Goal: Task Accomplishment & Management: Manage account settings

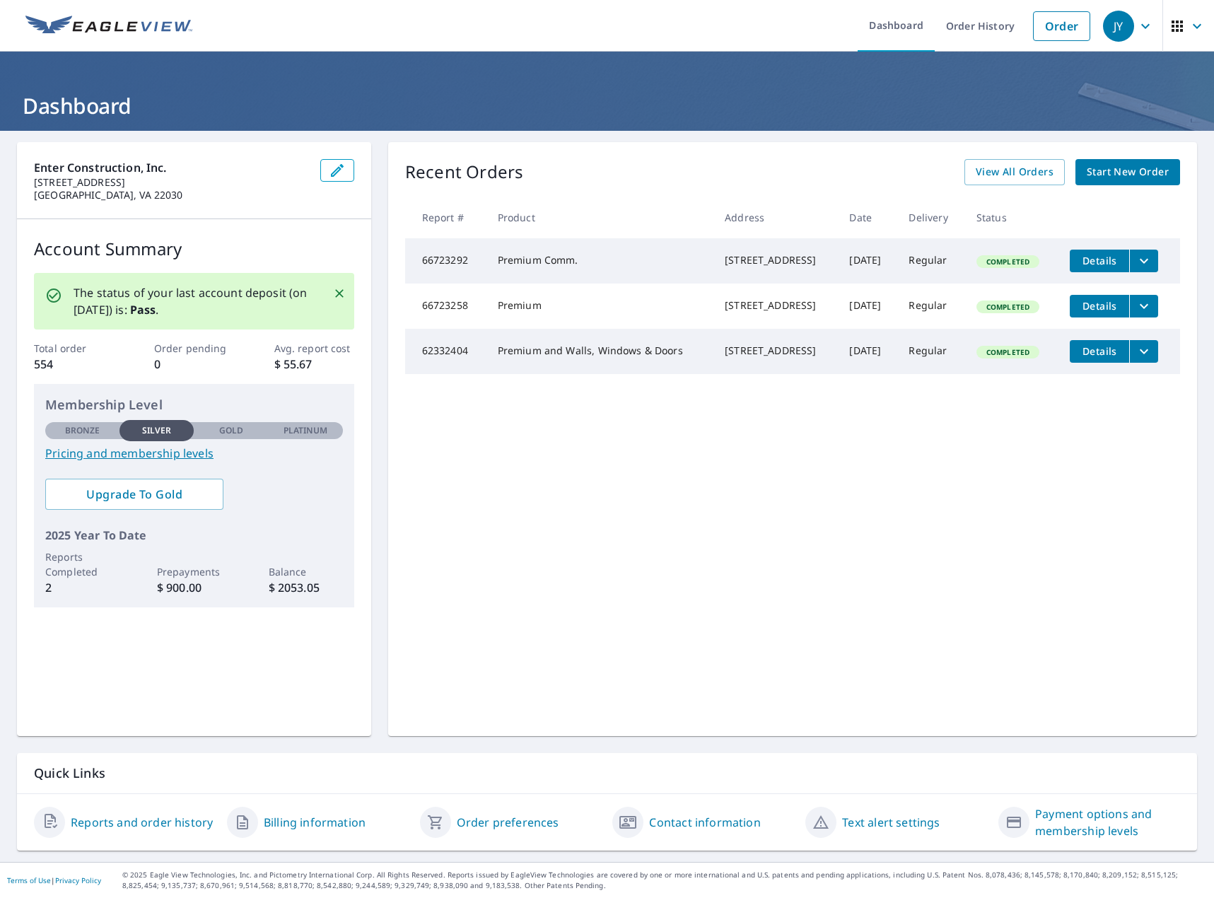
click at [117, 461] on link "Pricing and membership levels" at bounding box center [194, 453] width 298 height 17
click at [1141, 25] on icon "button" at bounding box center [1145, 25] width 8 height 5
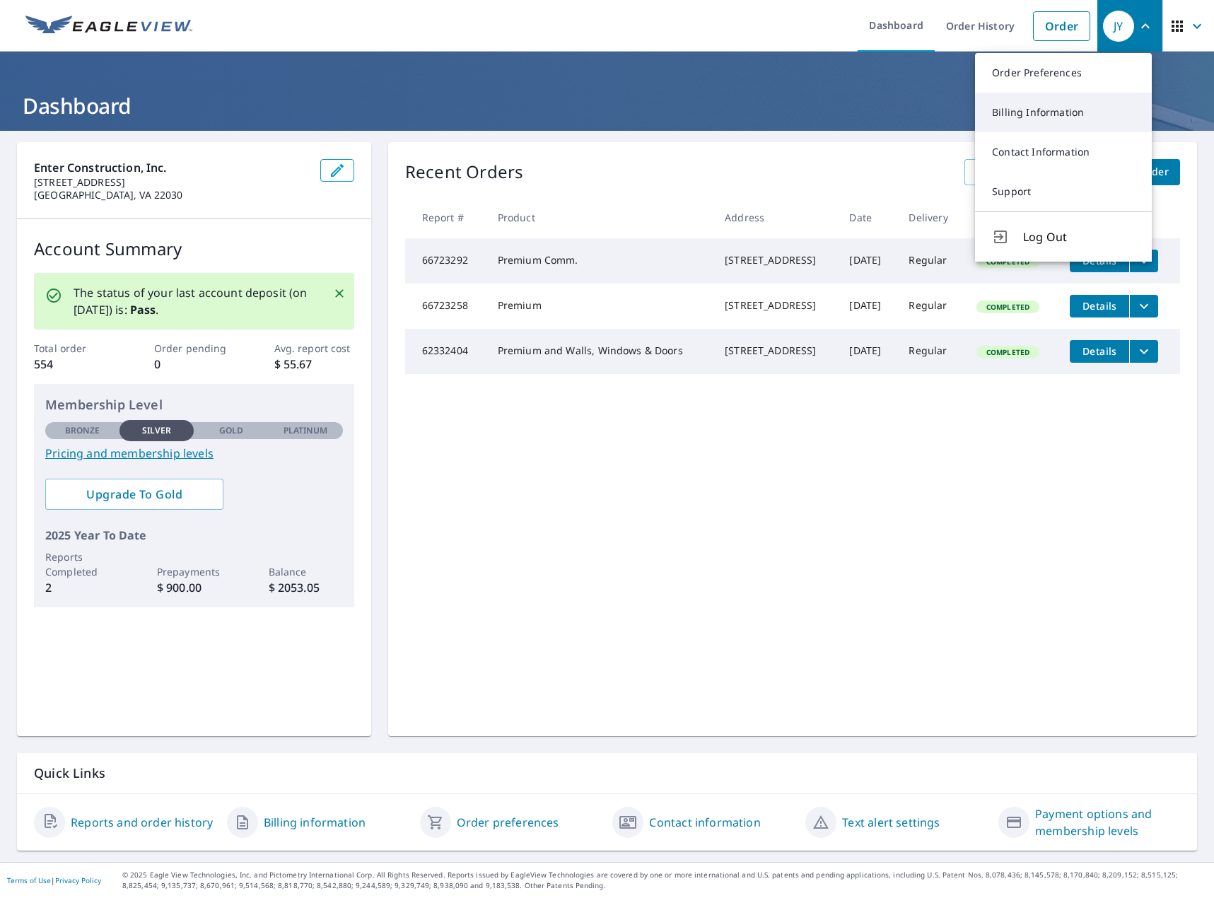
click at [1106, 114] on link "Billing Information" at bounding box center [1063, 113] width 177 height 40
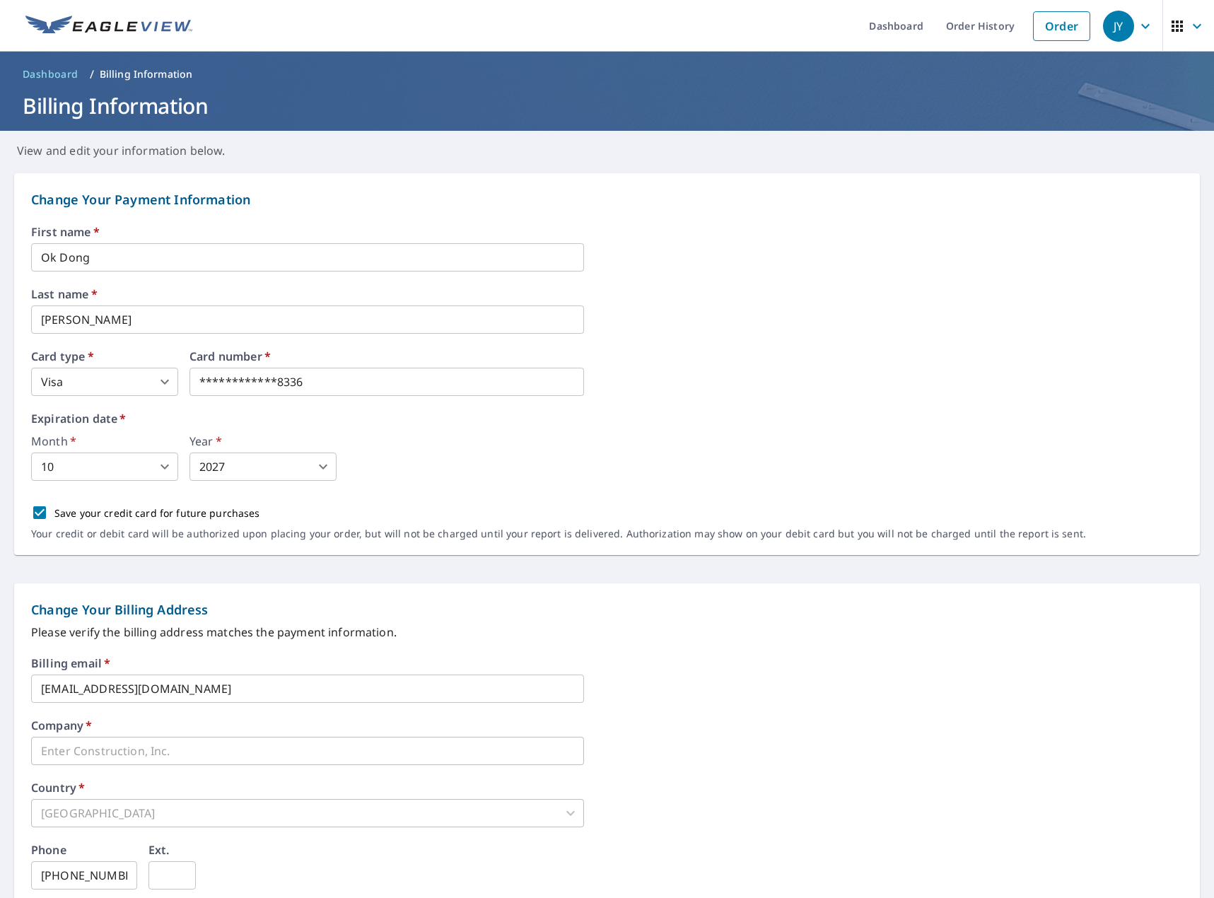
click at [1137, 29] on icon "button" at bounding box center [1145, 26] width 17 height 17
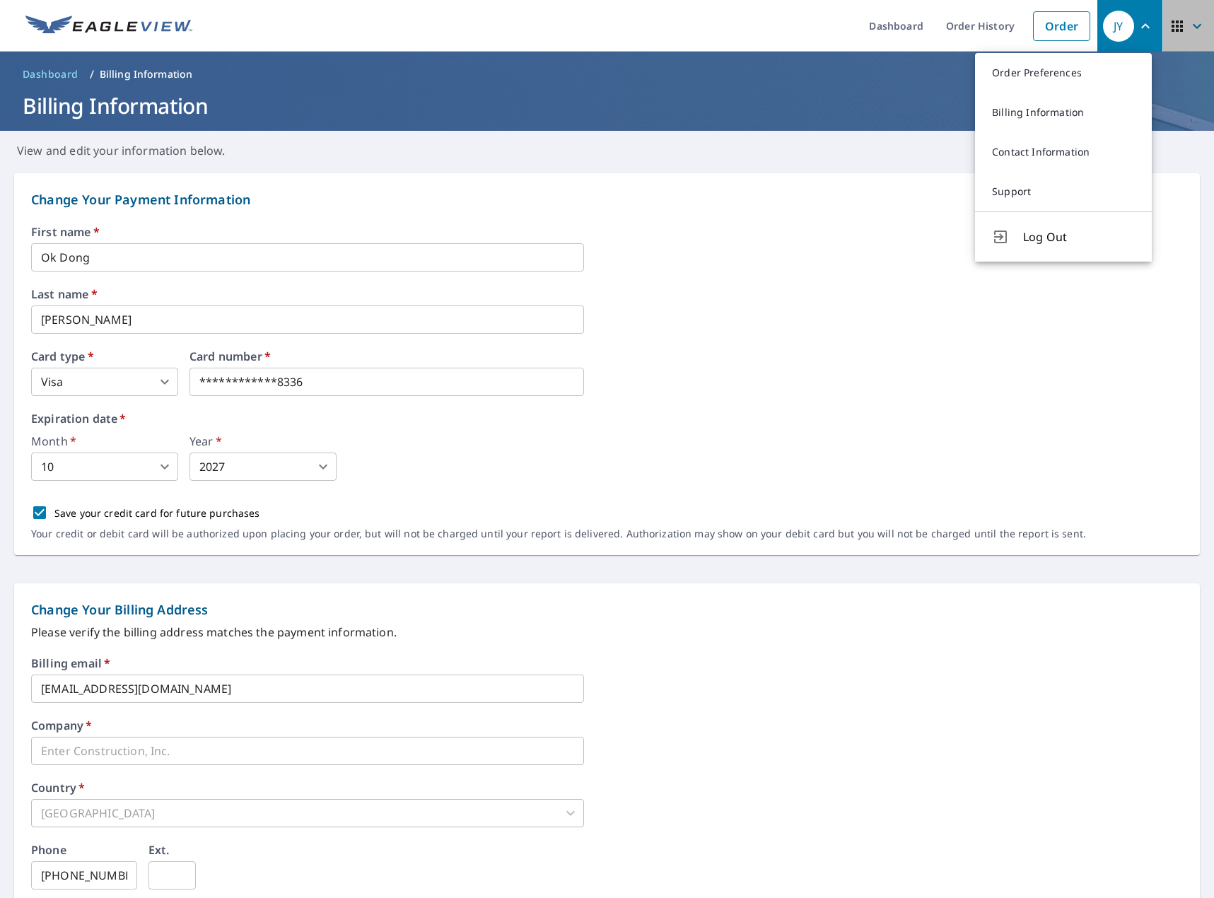
click at [1190, 18] on icon "button" at bounding box center [1196, 26] width 17 height 17
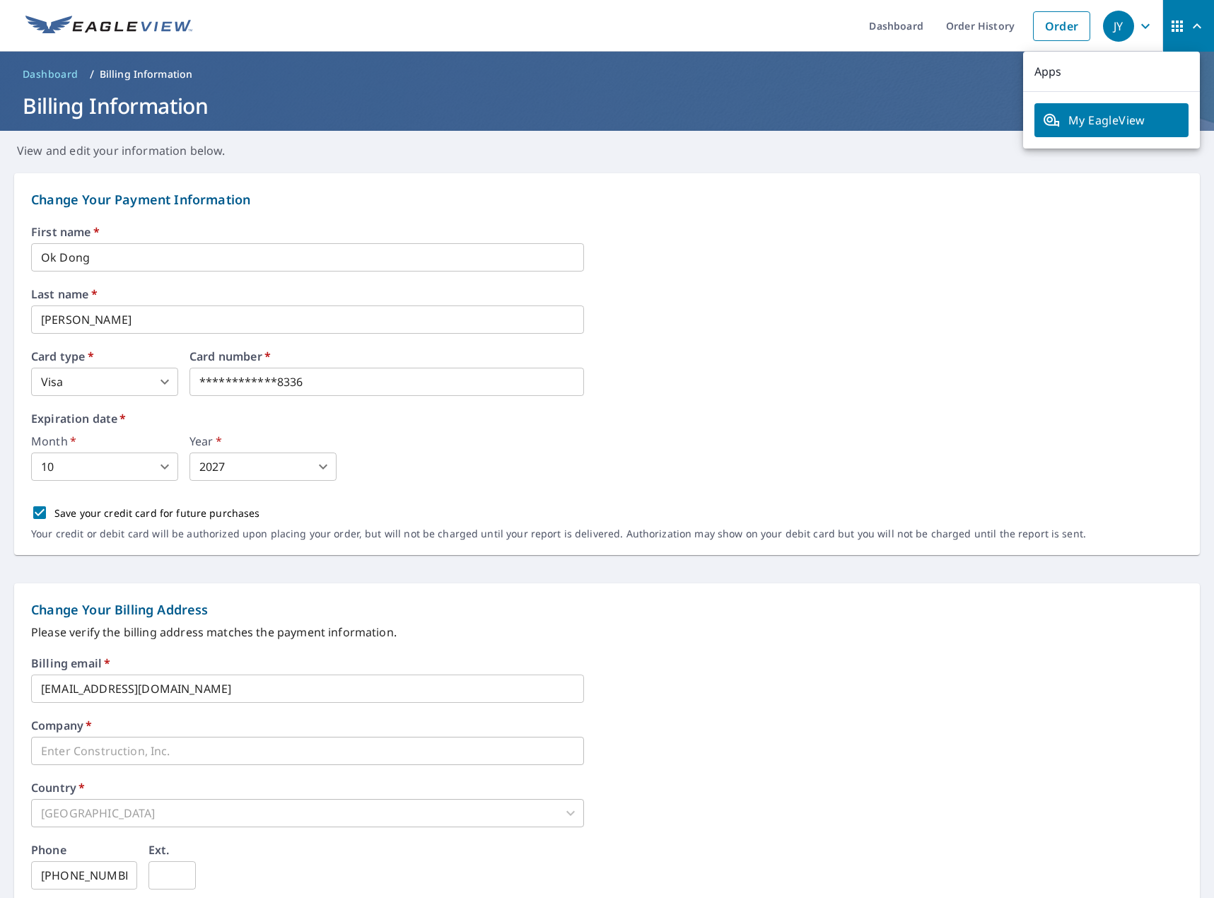
click at [1137, 24] on icon "button" at bounding box center [1145, 26] width 17 height 17
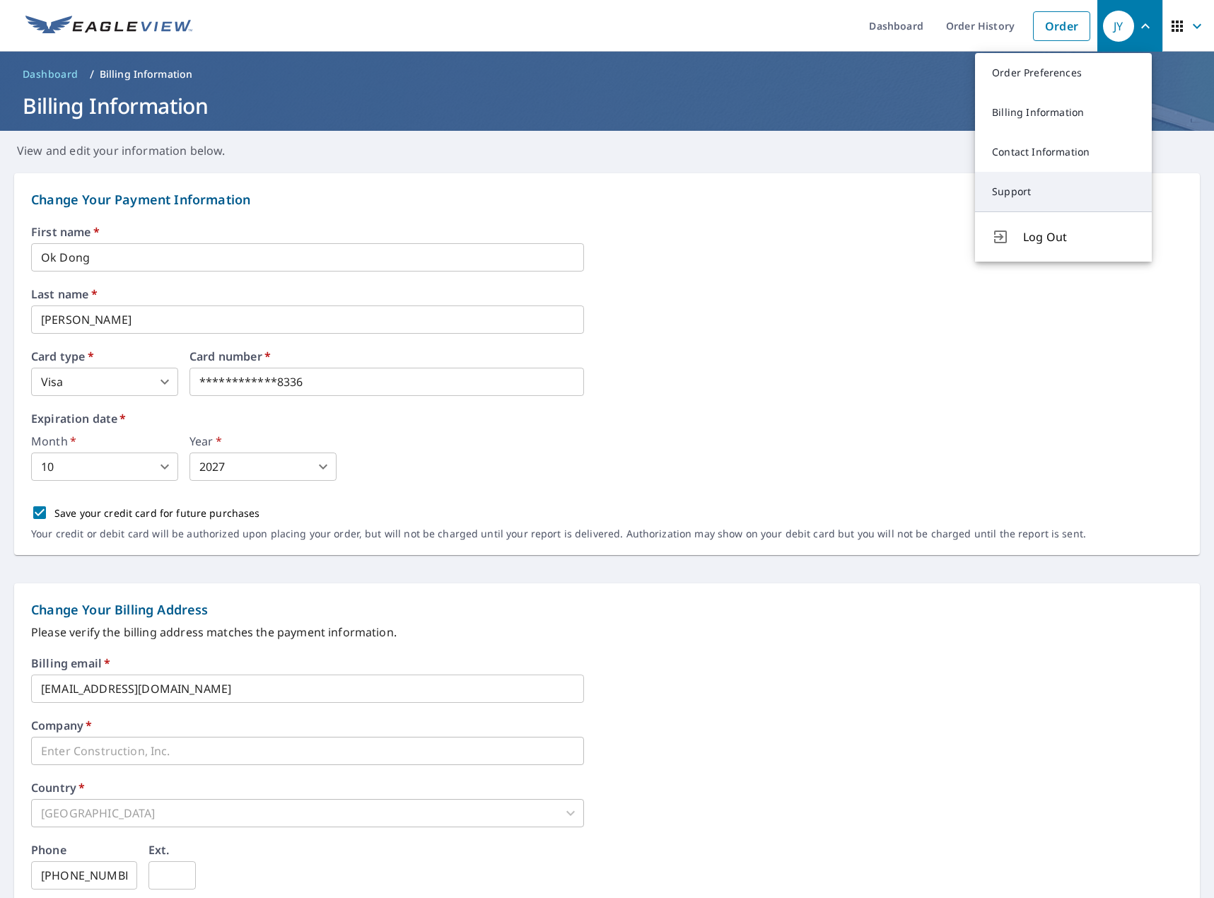
click at [1039, 182] on link "Support" at bounding box center [1063, 192] width 177 height 40
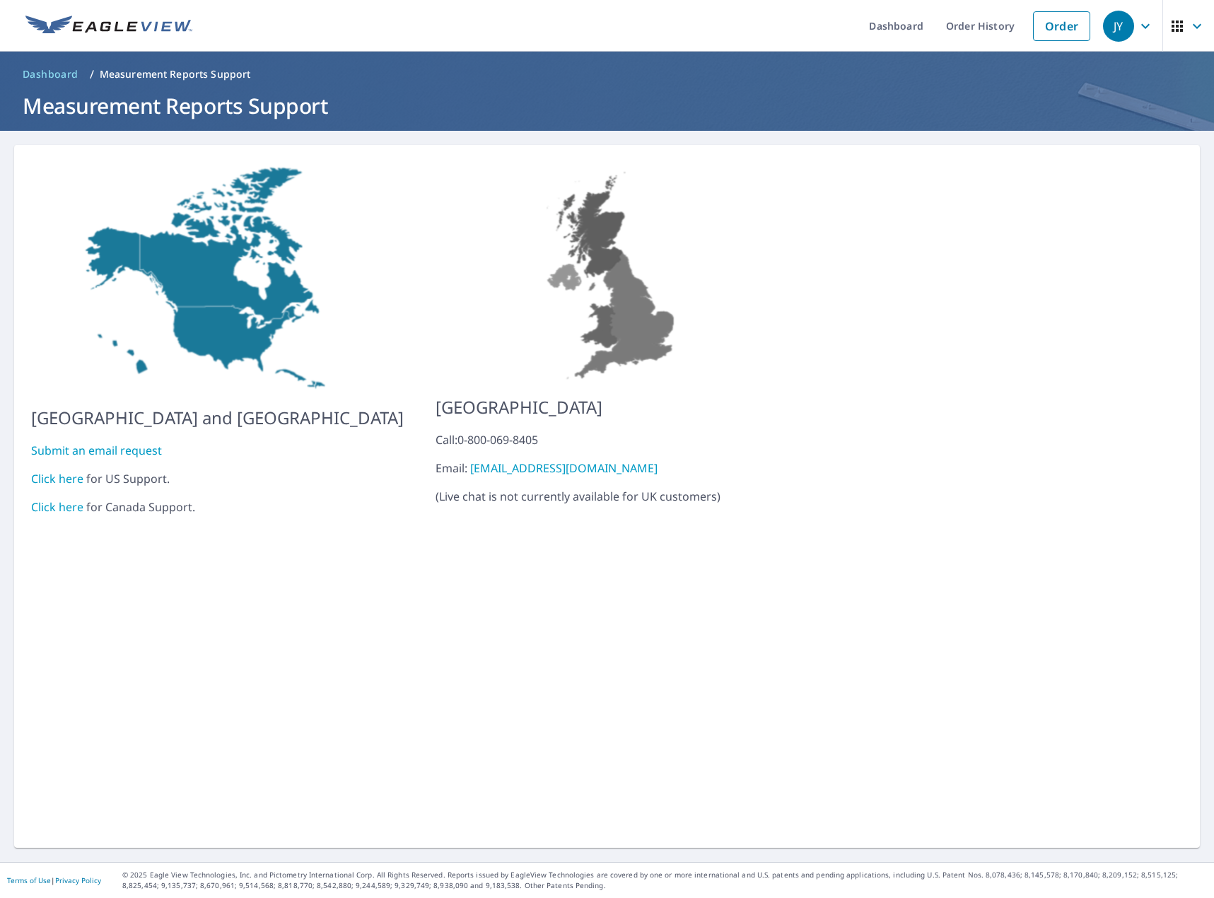
click at [1124, 27] on span "JY" at bounding box center [1130, 26] width 54 height 34
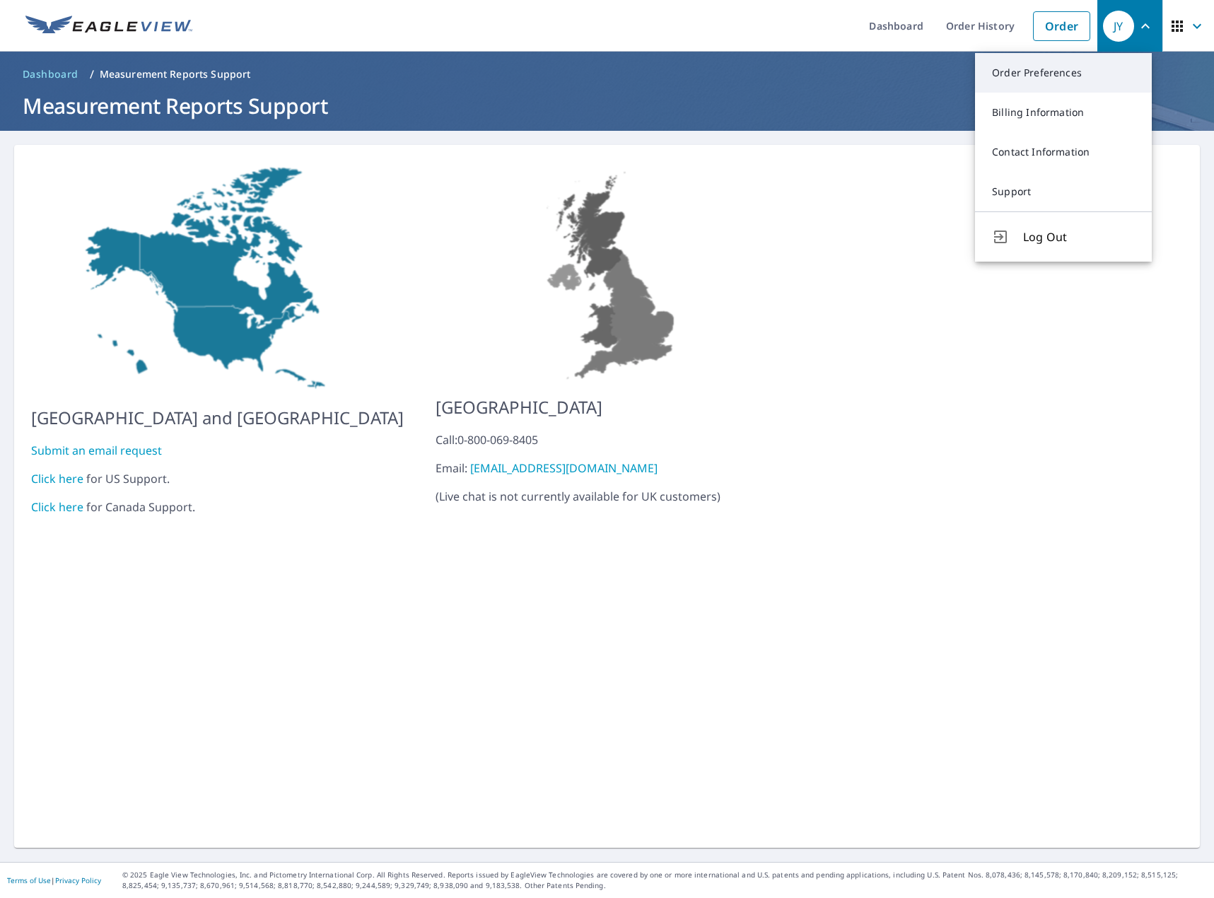
click at [1087, 79] on link "Order Preferences" at bounding box center [1063, 73] width 177 height 40
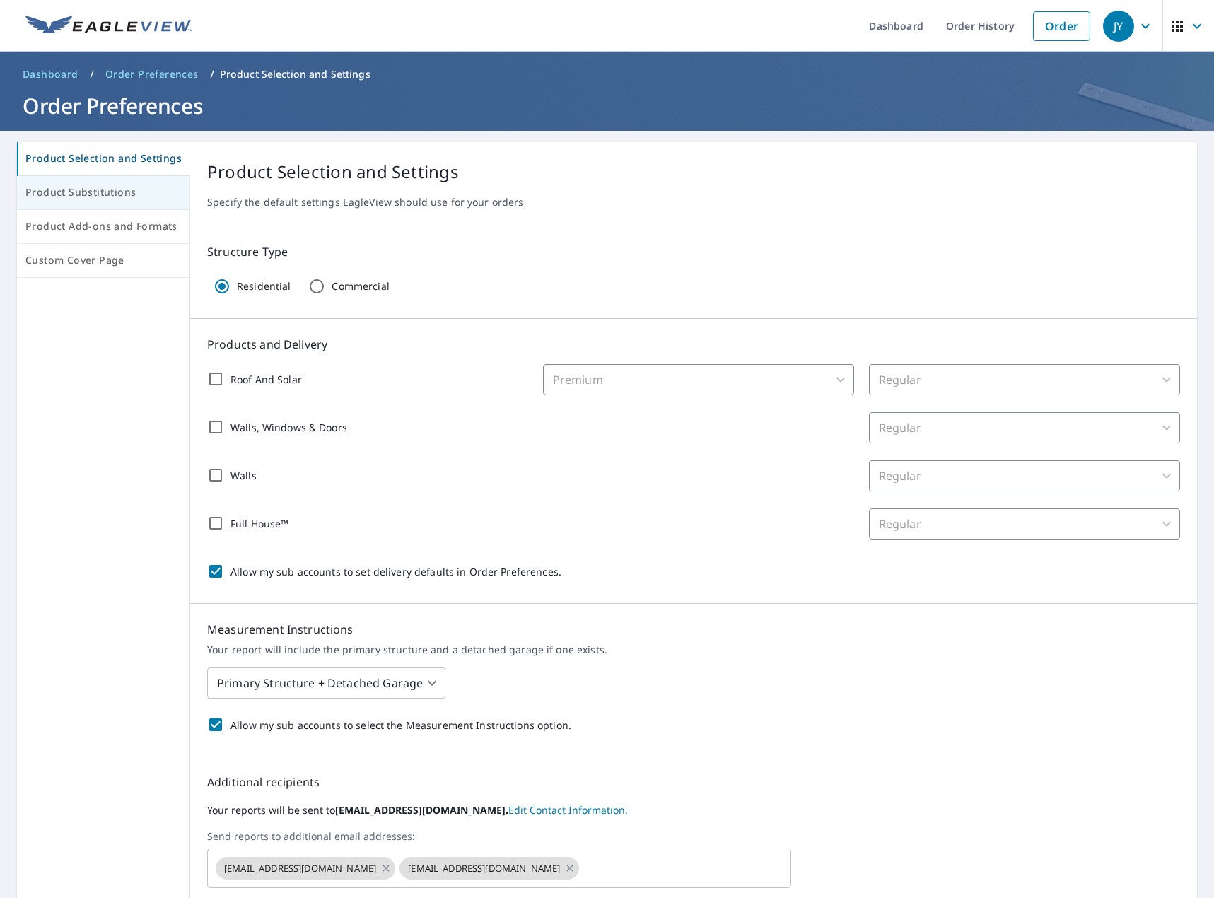
click at [98, 187] on span "Product Substitutions" at bounding box center [103, 193] width 156 height 18
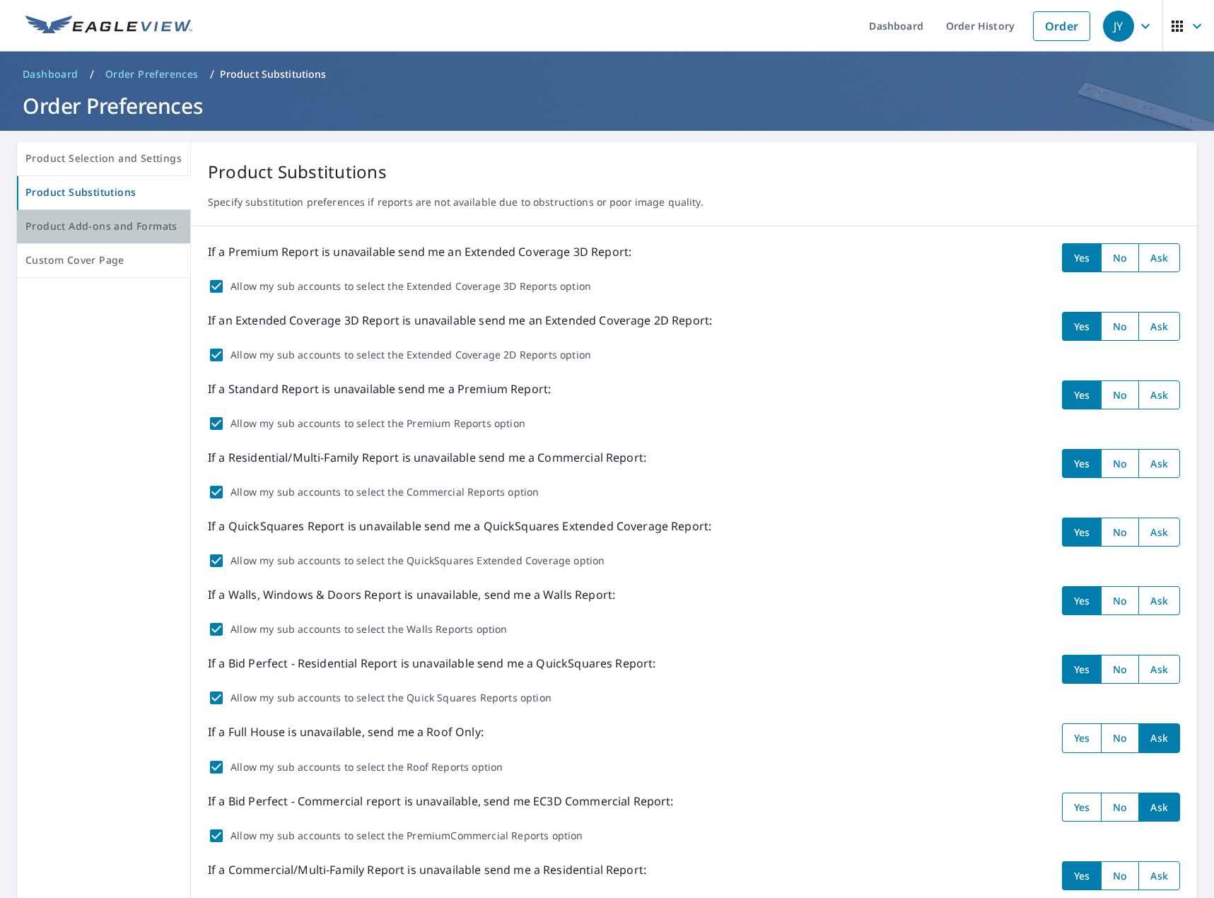
click at [105, 219] on span "Product Add-ons and Formats" at bounding box center [103, 227] width 156 height 18
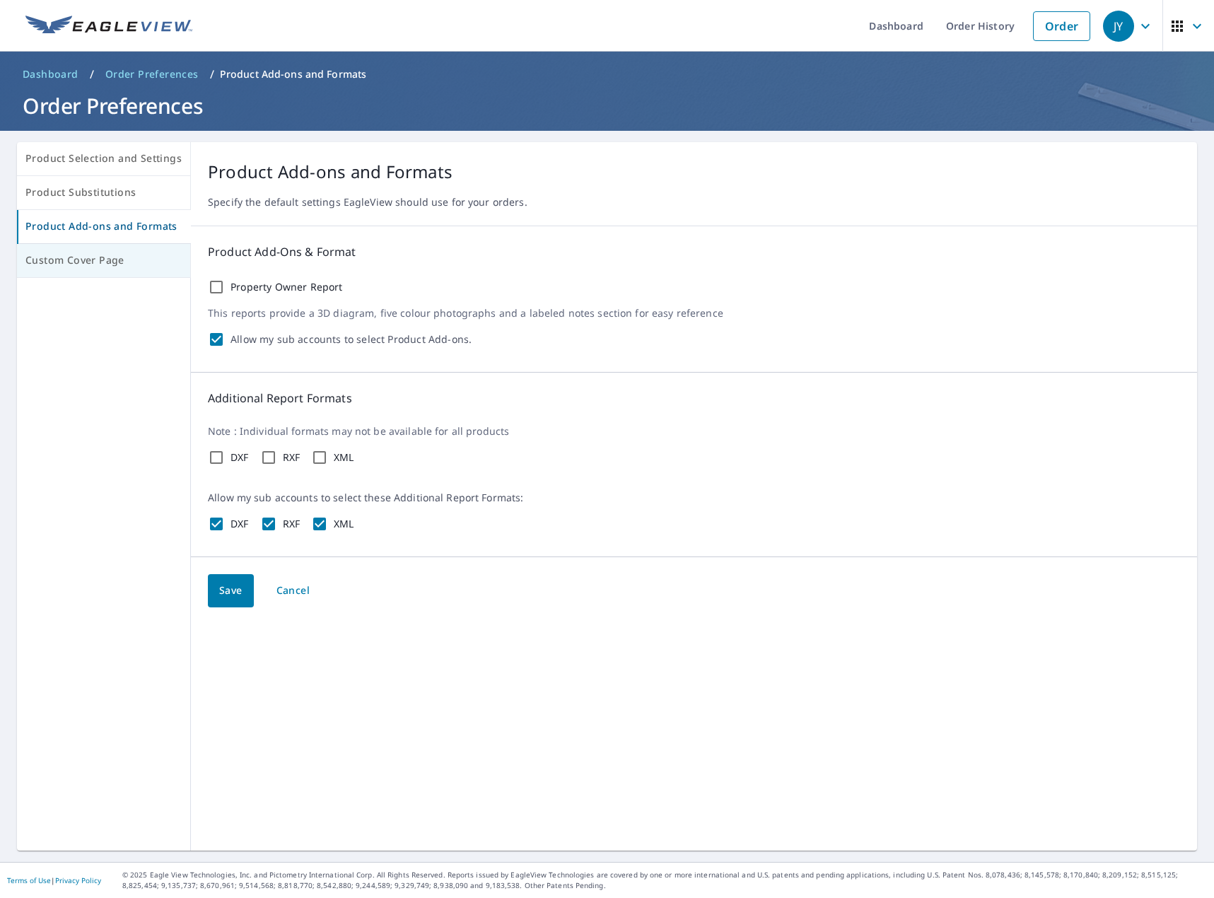
click at [93, 259] on span "Custom Cover Page" at bounding box center [103, 261] width 156 height 18
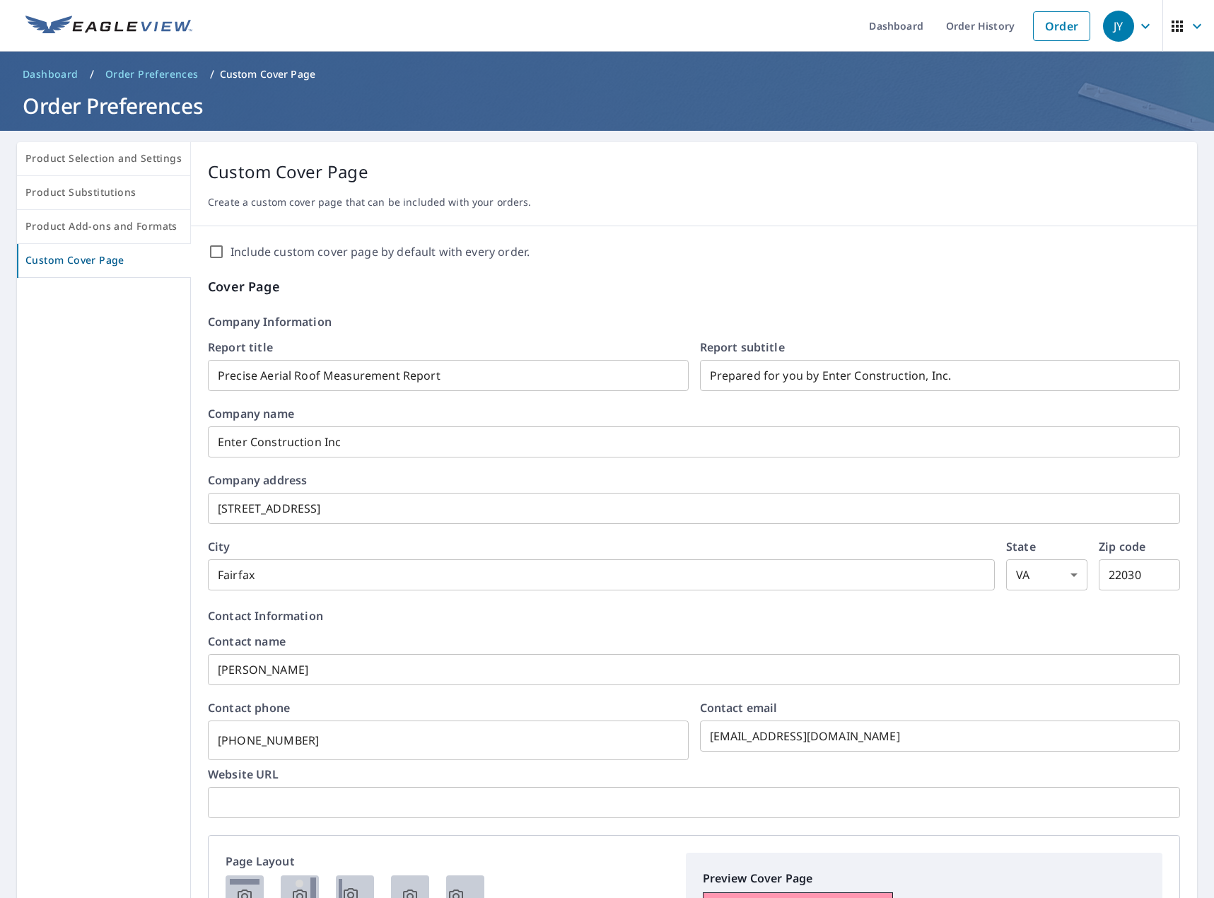
click at [1136, 13] on span "JY" at bounding box center [1130, 26] width 54 height 34
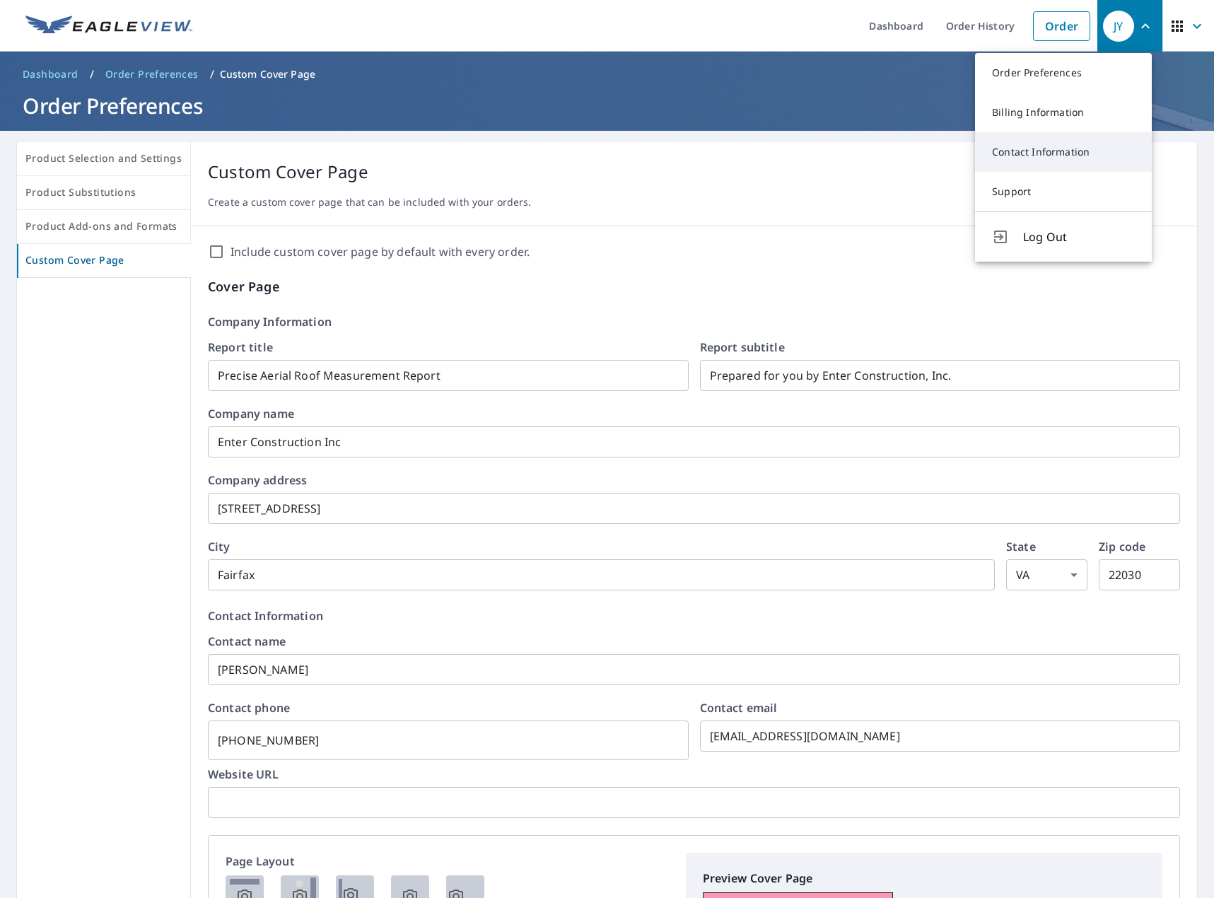
click at [1092, 150] on link "Contact Information" at bounding box center [1063, 152] width 177 height 40
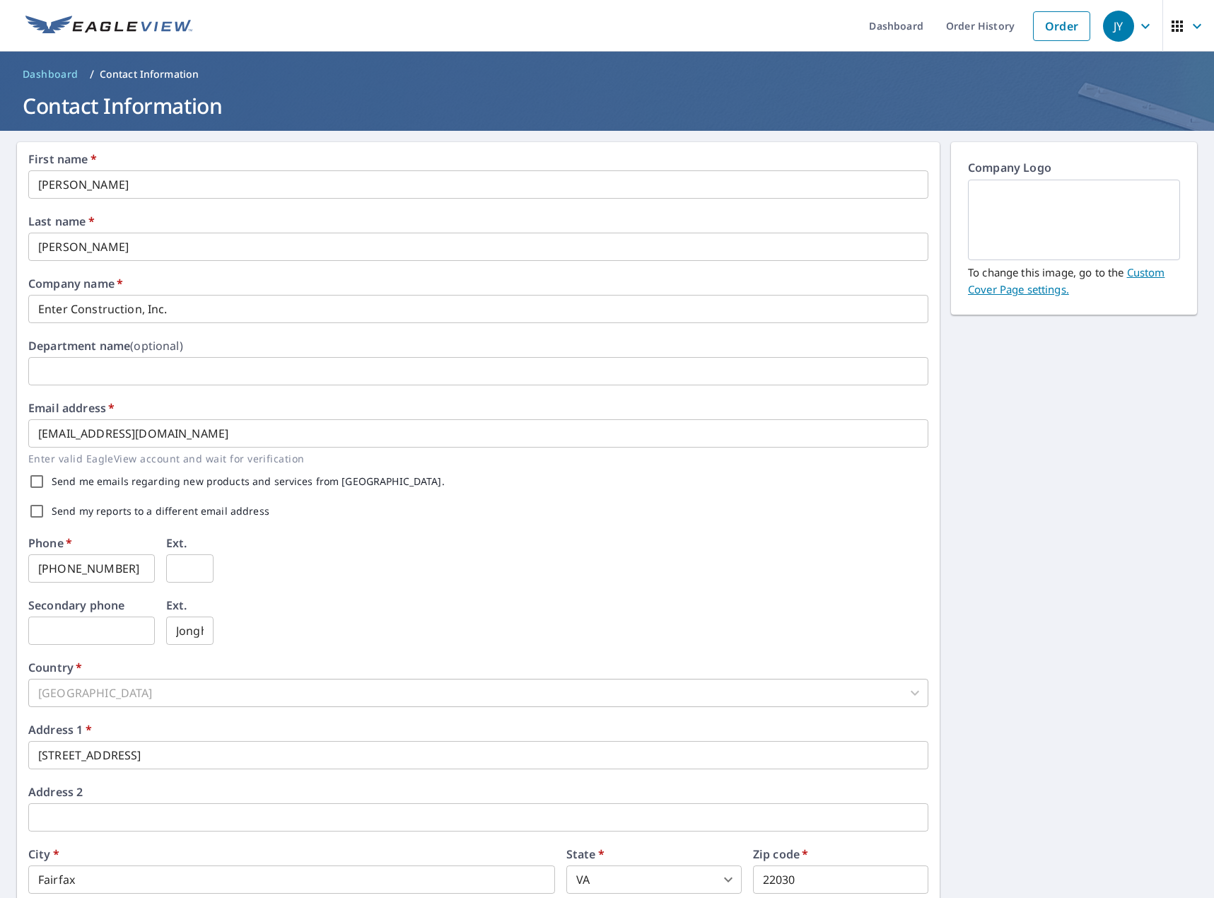
click at [1137, 22] on icon "button" at bounding box center [1145, 26] width 17 height 17
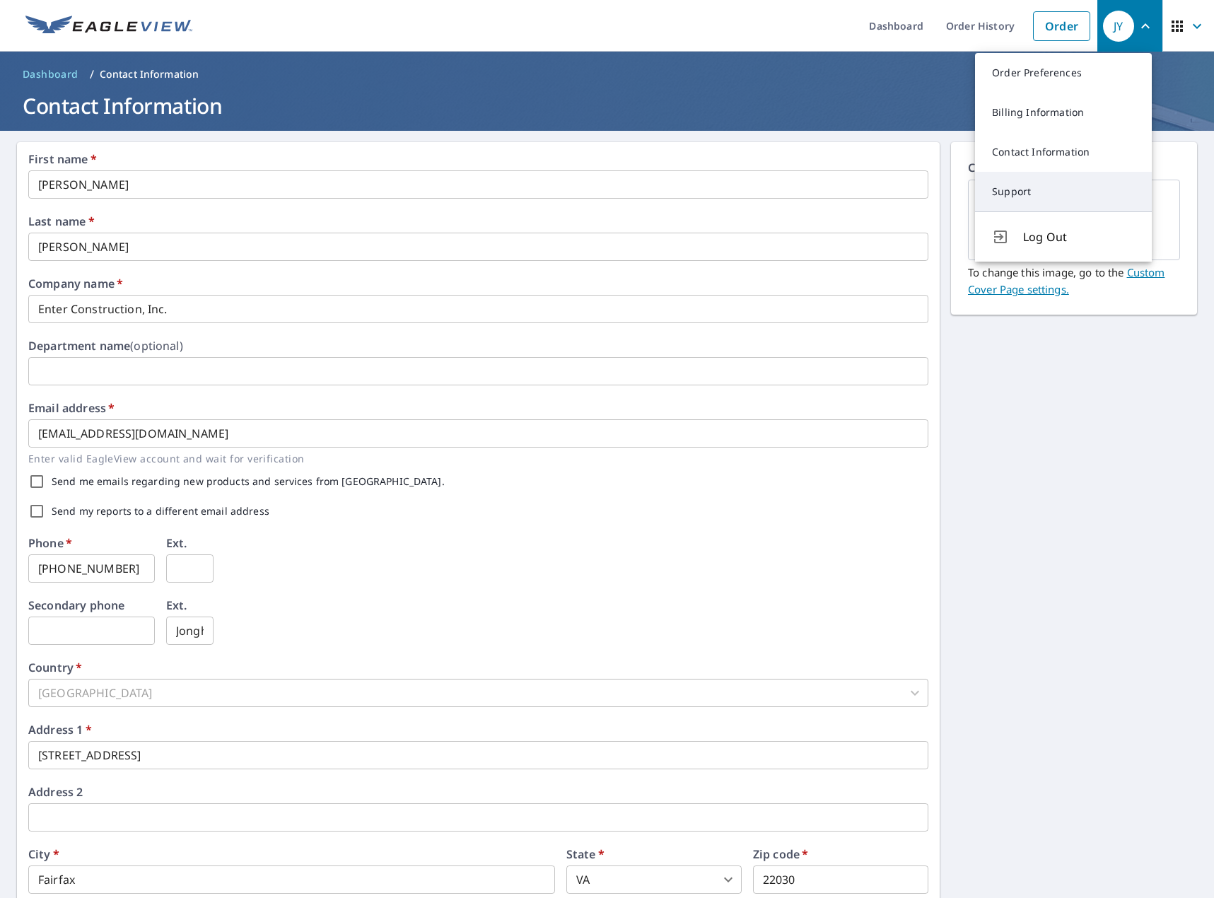
click at [1063, 193] on link "Support" at bounding box center [1063, 192] width 177 height 40
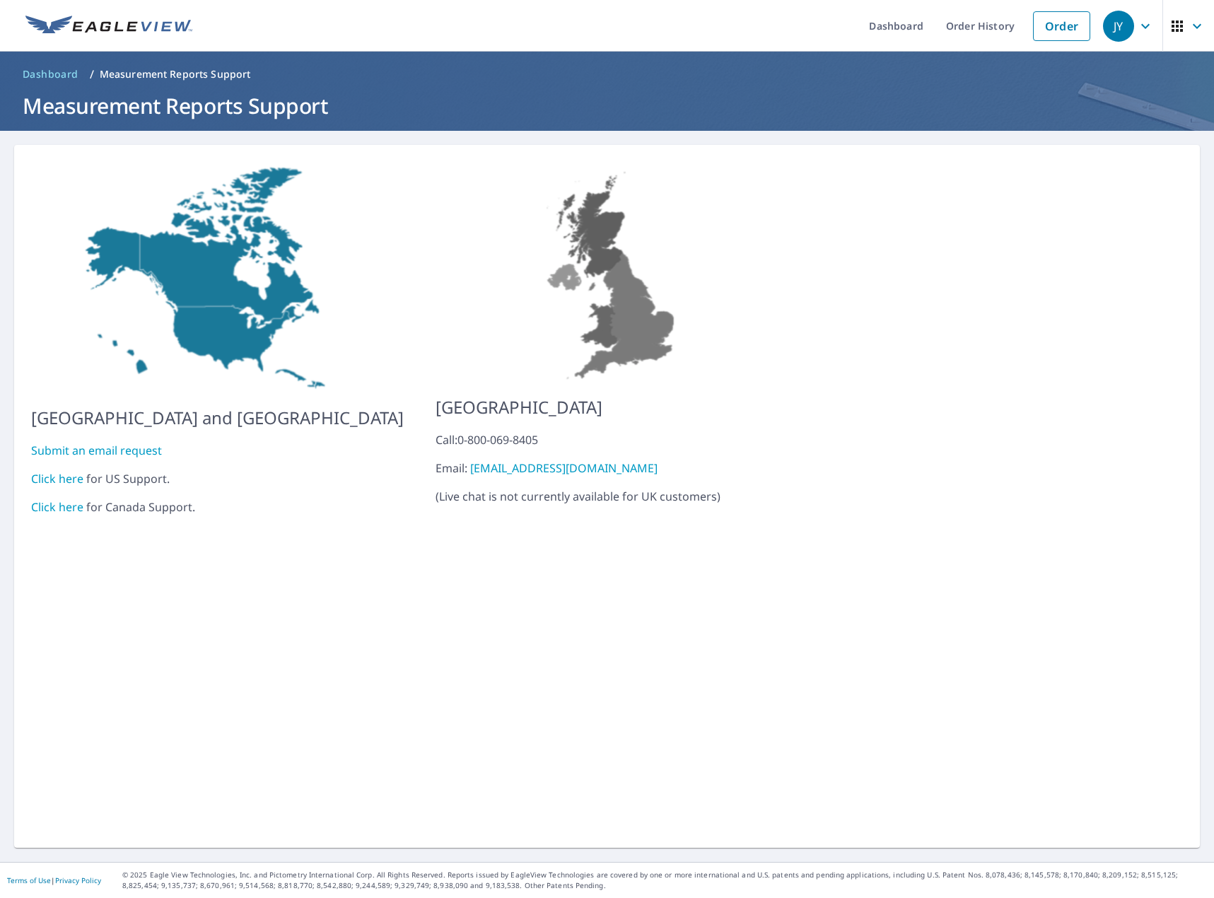
click at [1193, 26] on icon "button" at bounding box center [1197, 25] width 8 height 5
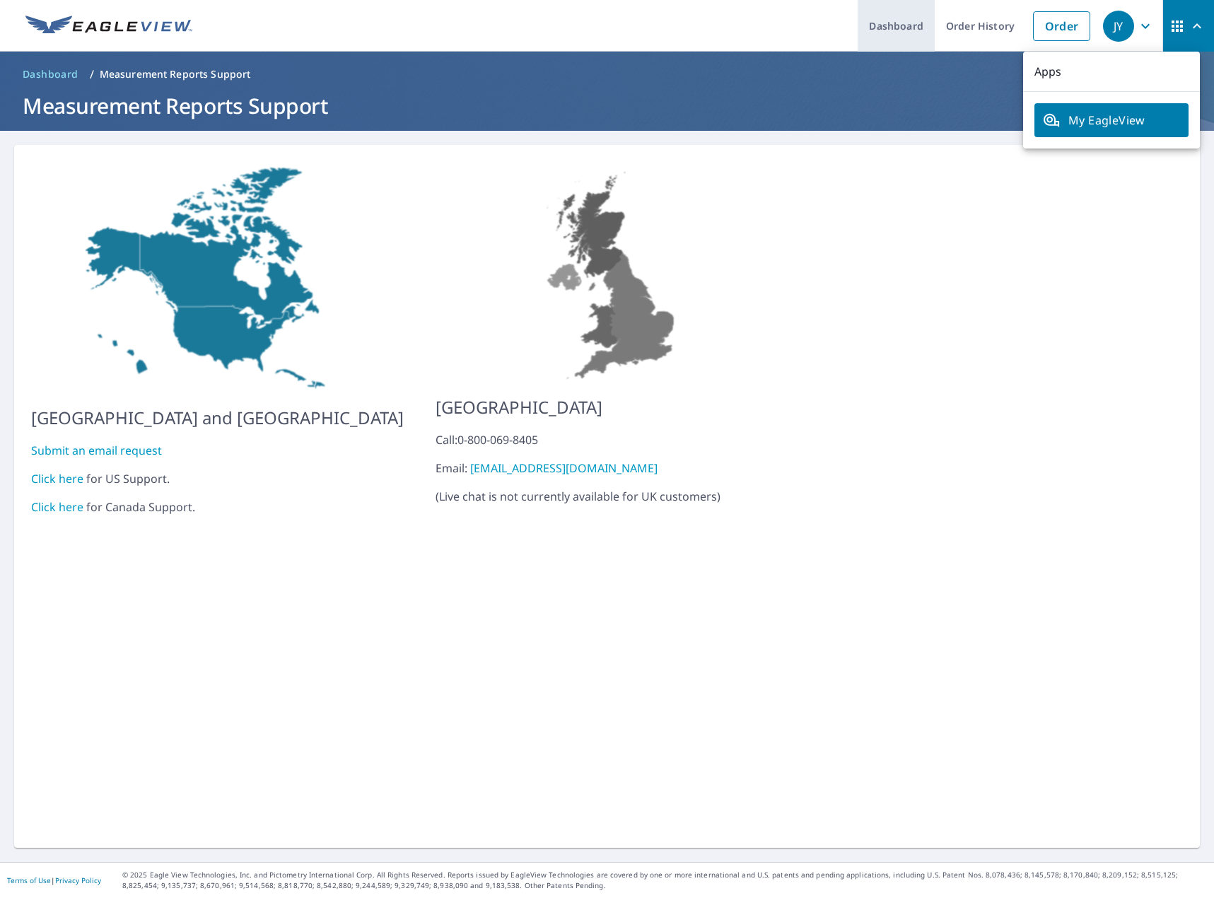
click at [896, 16] on link "Dashboard" at bounding box center [896, 26] width 77 height 52
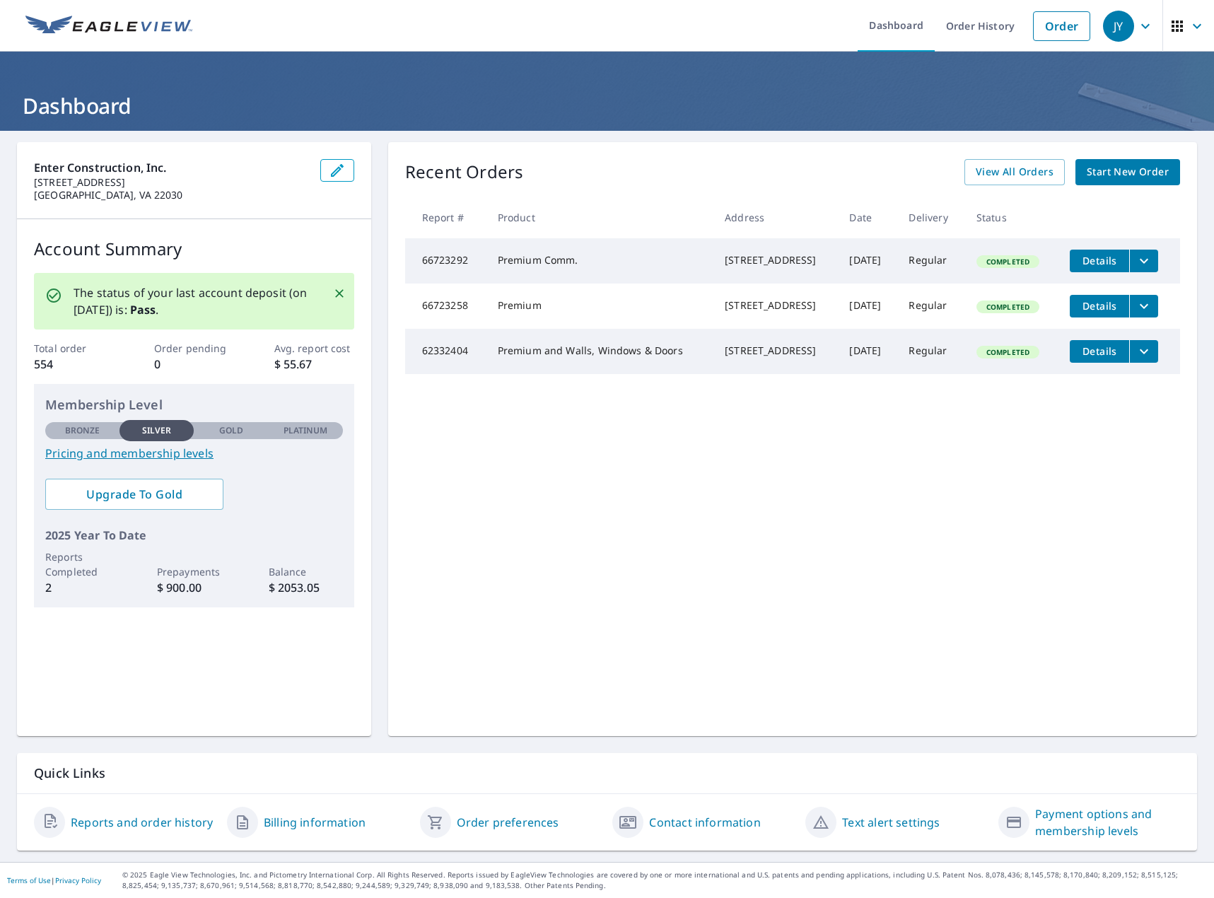
click at [1147, 262] on icon "filesDropdownBtn-66723292" at bounding box center [1143, 260] width 17 height 17
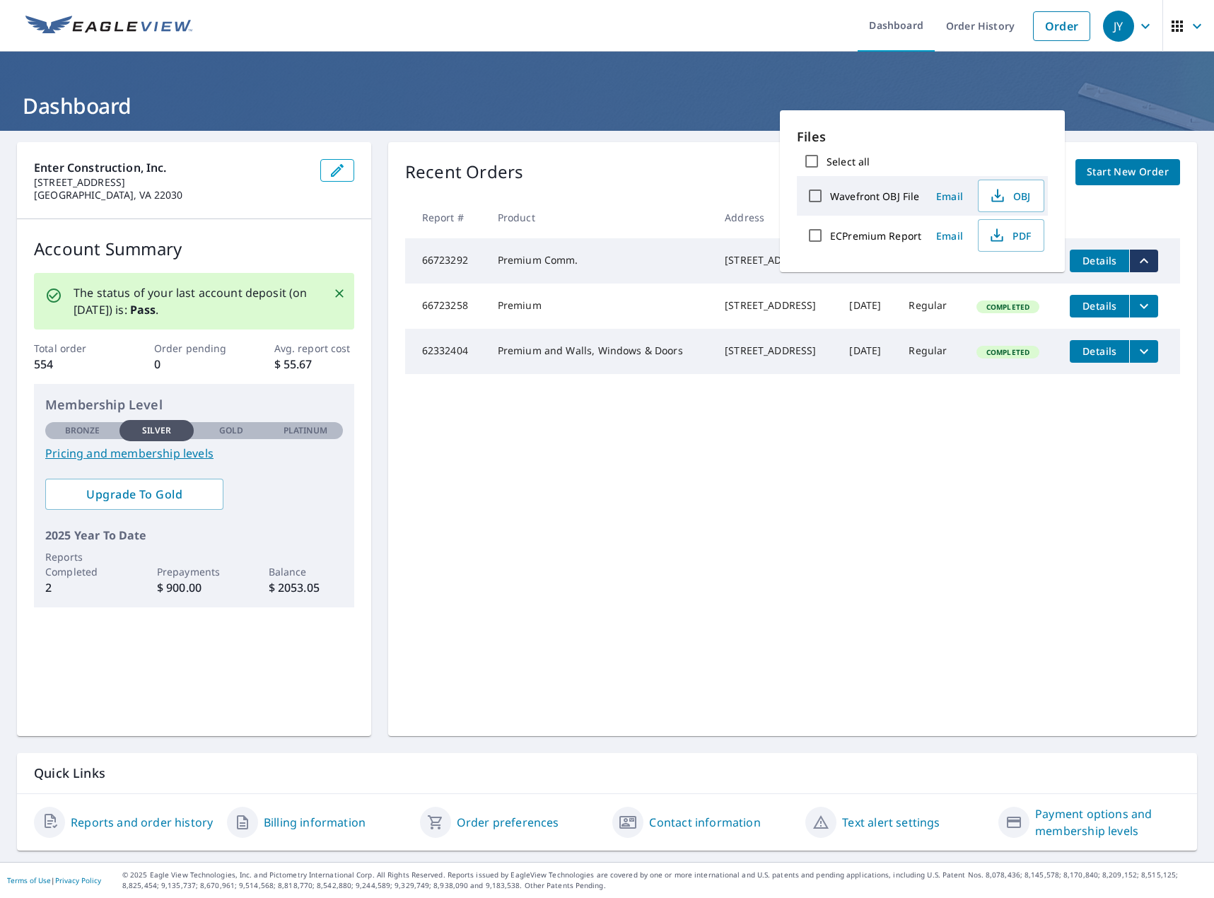
click at [1080, 539] on div "Recent Orders View All Orders Start New Order Report # Product Address Date Del…" at bounding box center [792, 439] width 809 height 594
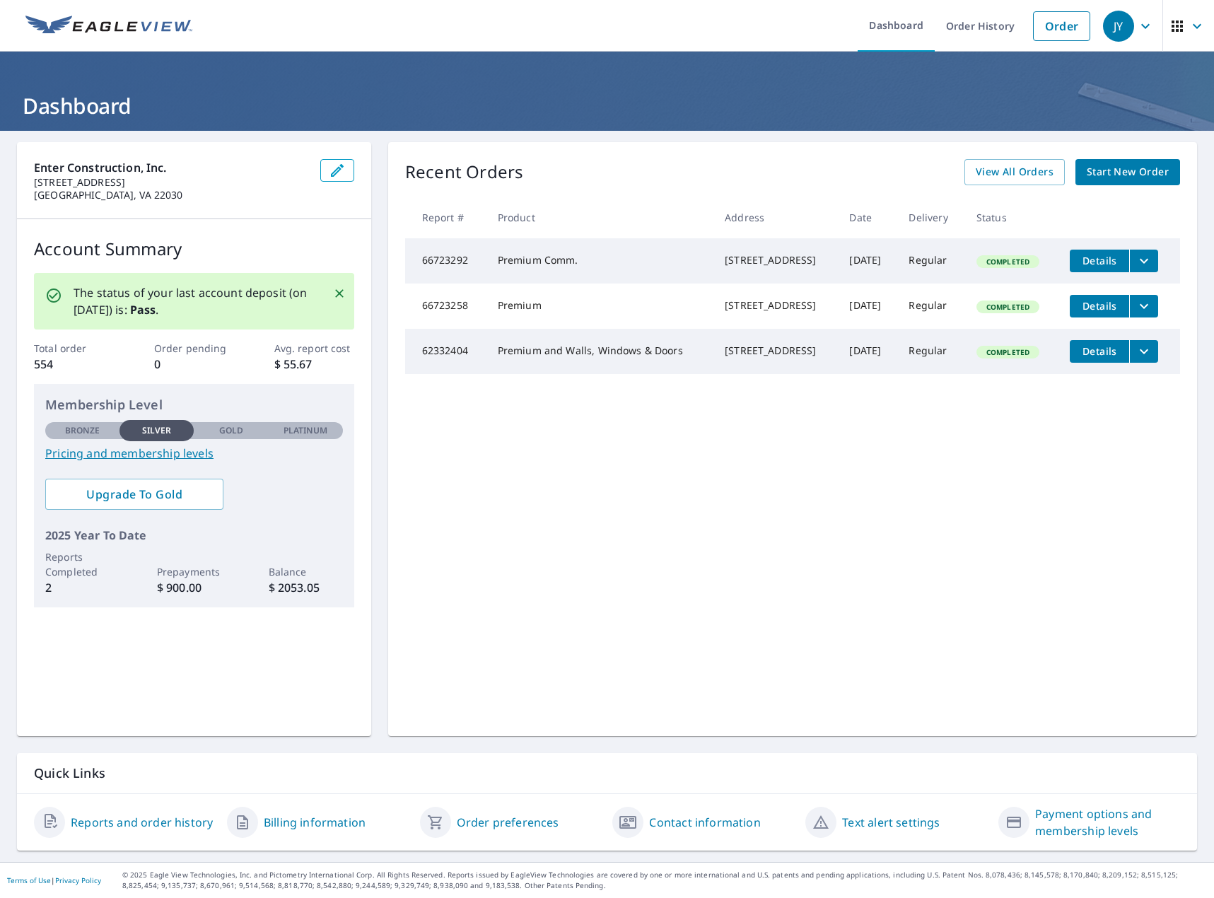
click at [1150, 317] on button "filesDropdownBtn-66723258" at bounding box center [1143, 306] width 29 height 23
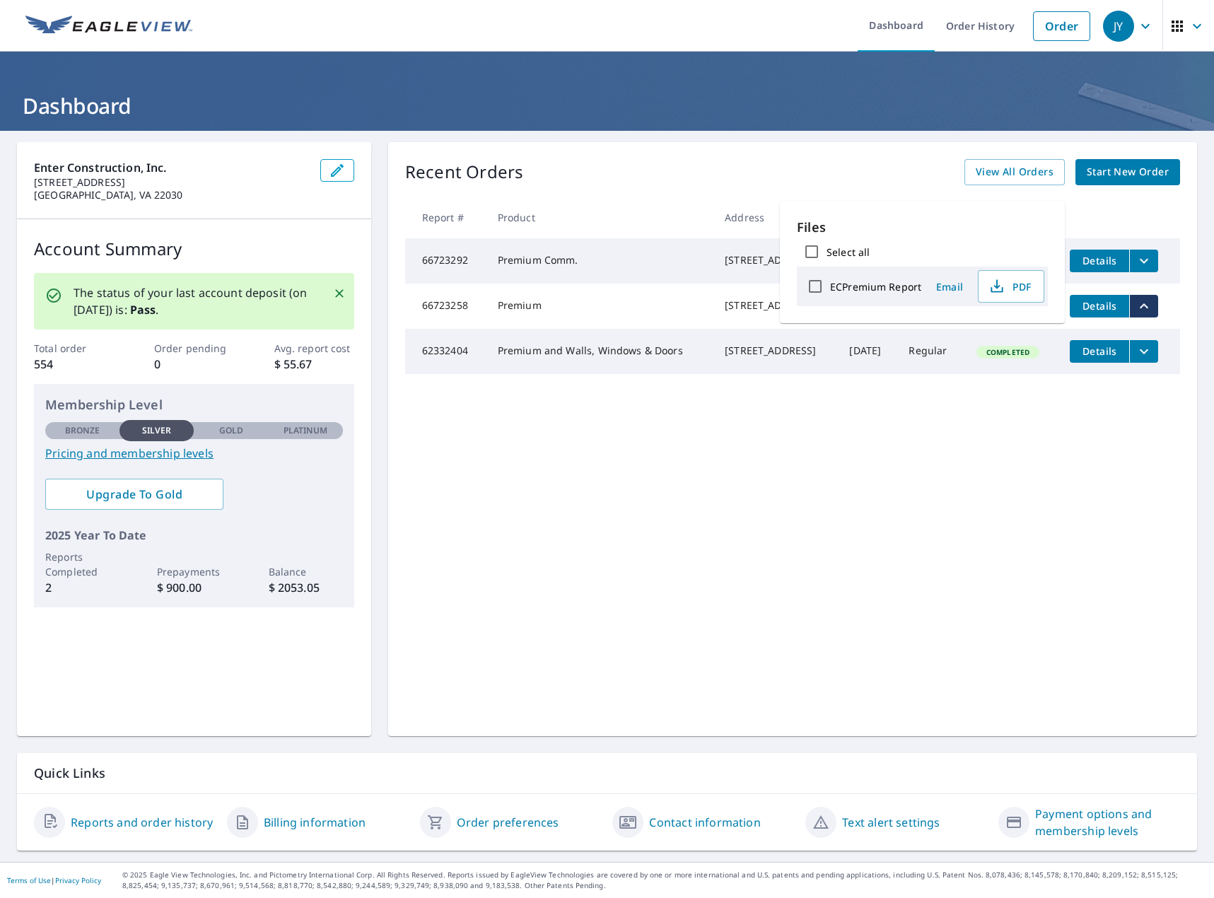
drag, startPoint x: 1083, startPoint y: 464, endPoint x: 1096, endPoint y: 429, distance: 37.6
click at [1082, 464] on div "Recent Orders View All Orders Start New Order Report # Product Address Date Del…" at bounding box center [792, 439] width 809 height 594
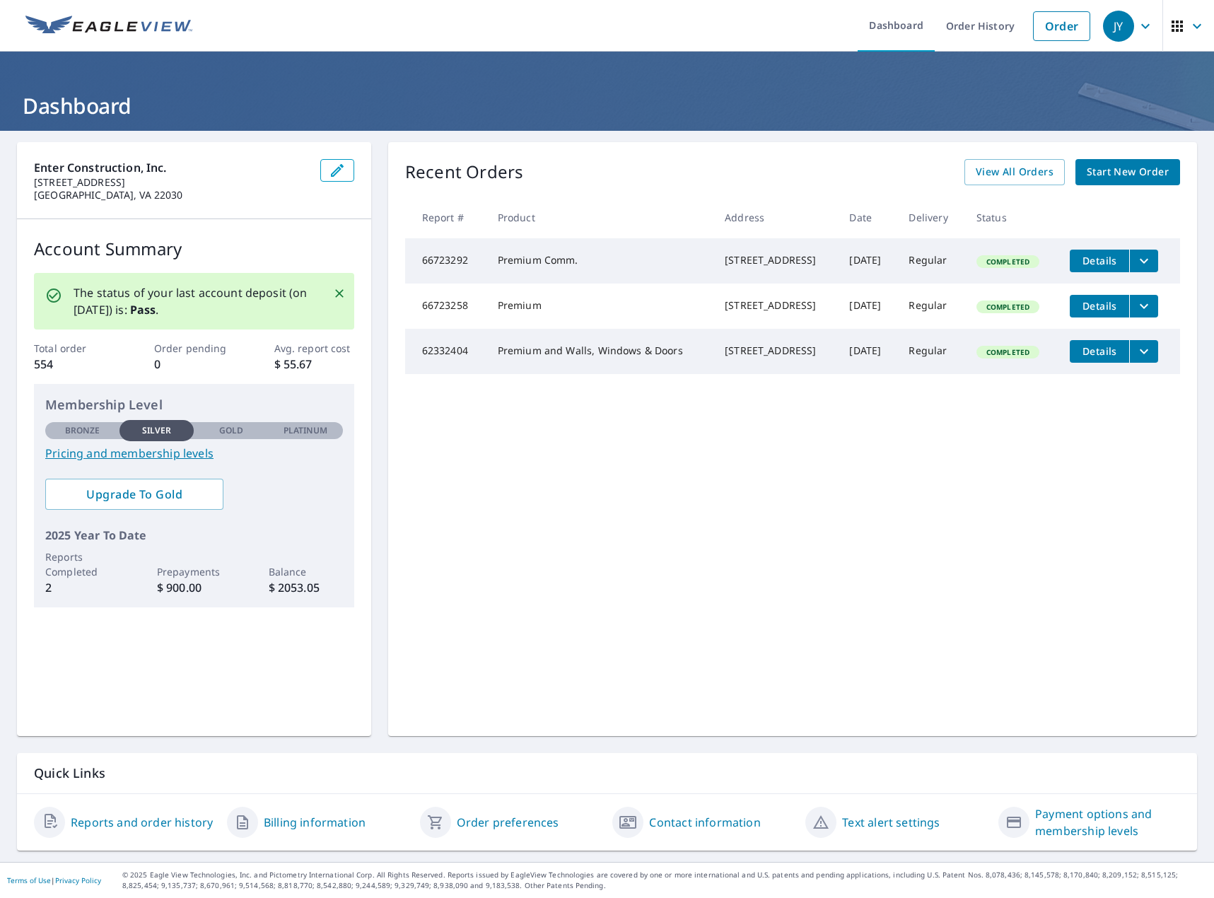
click at [1140, 360] on icon "filesDropdownBtn-62332404" at bounding box center [1143, 351] width 17 height 17
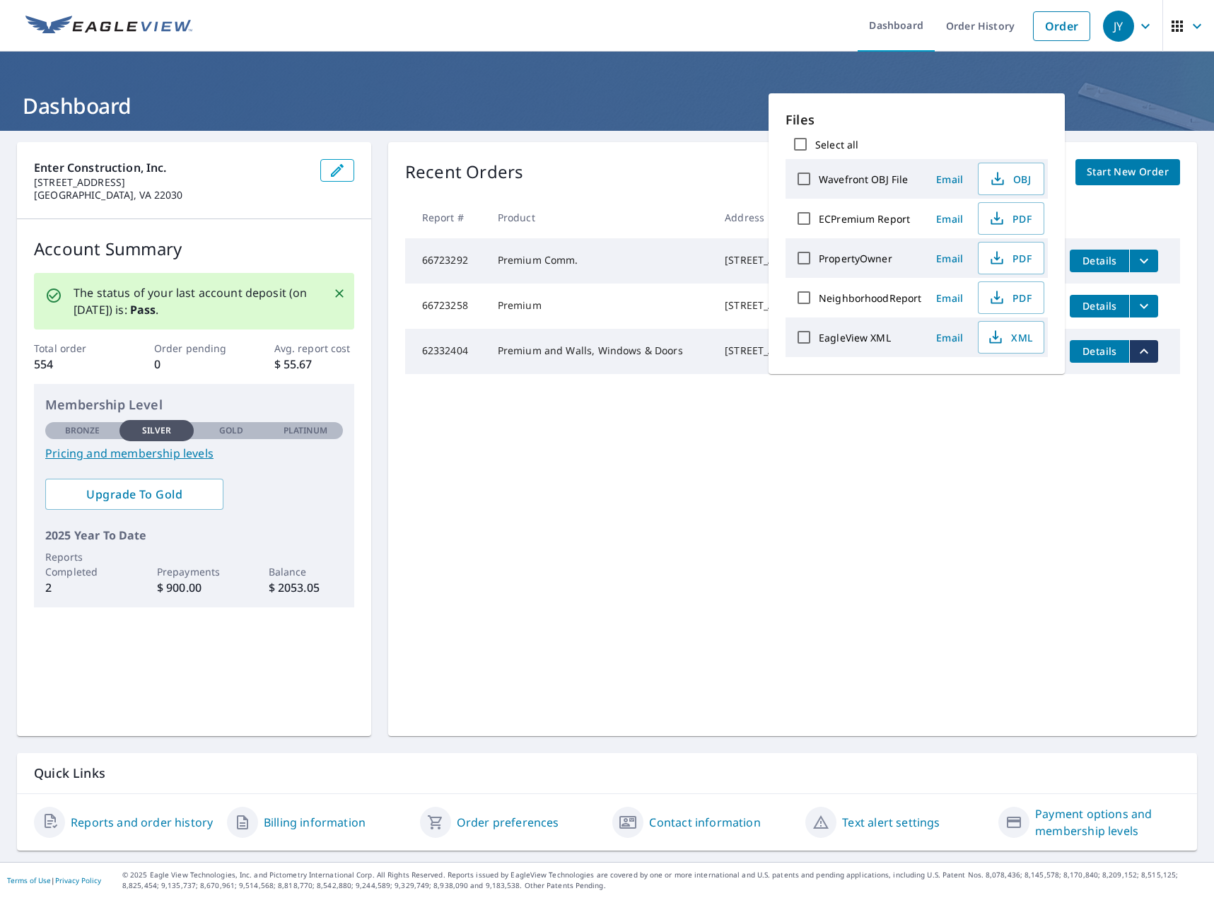
click at [883, 551] on div "Recent Orders View All Orders Start New Order Report # Product Address Date Del…" at bounding box center [792, 439] width 809 height 594
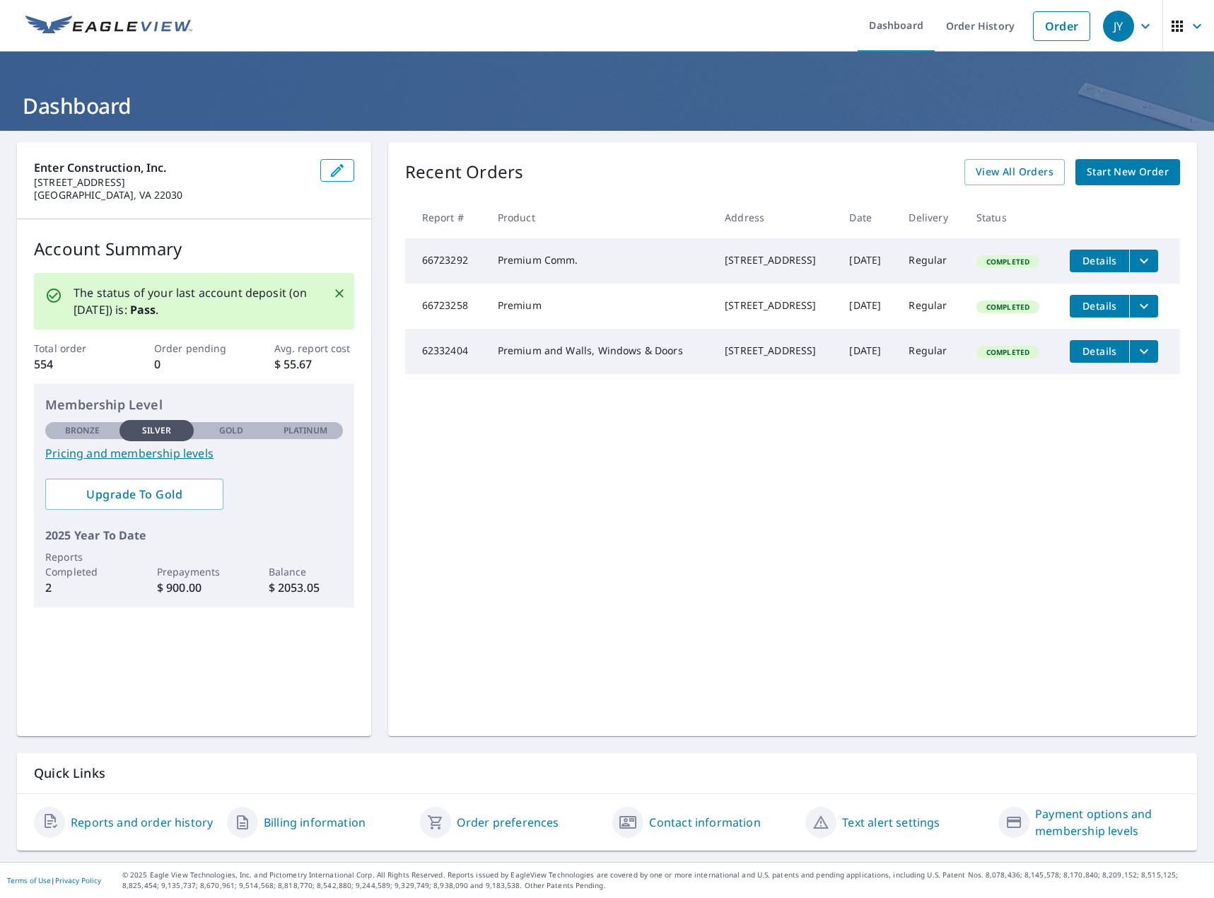
click at [155, 409] on p "Membership Level" at bounding box center [194, 404] width 298 height 19
click at [155, 429] on p "Silver" at bounding box center [157, 430] width 30 height 13
click at [177, 451] on link "Pricing and membership levels" at bounding box center [194, 453] width 298 height 17
click at [1076, 830] on link "Payment options and membership levels" at bounding box center [1107, 822] width 145 height 34
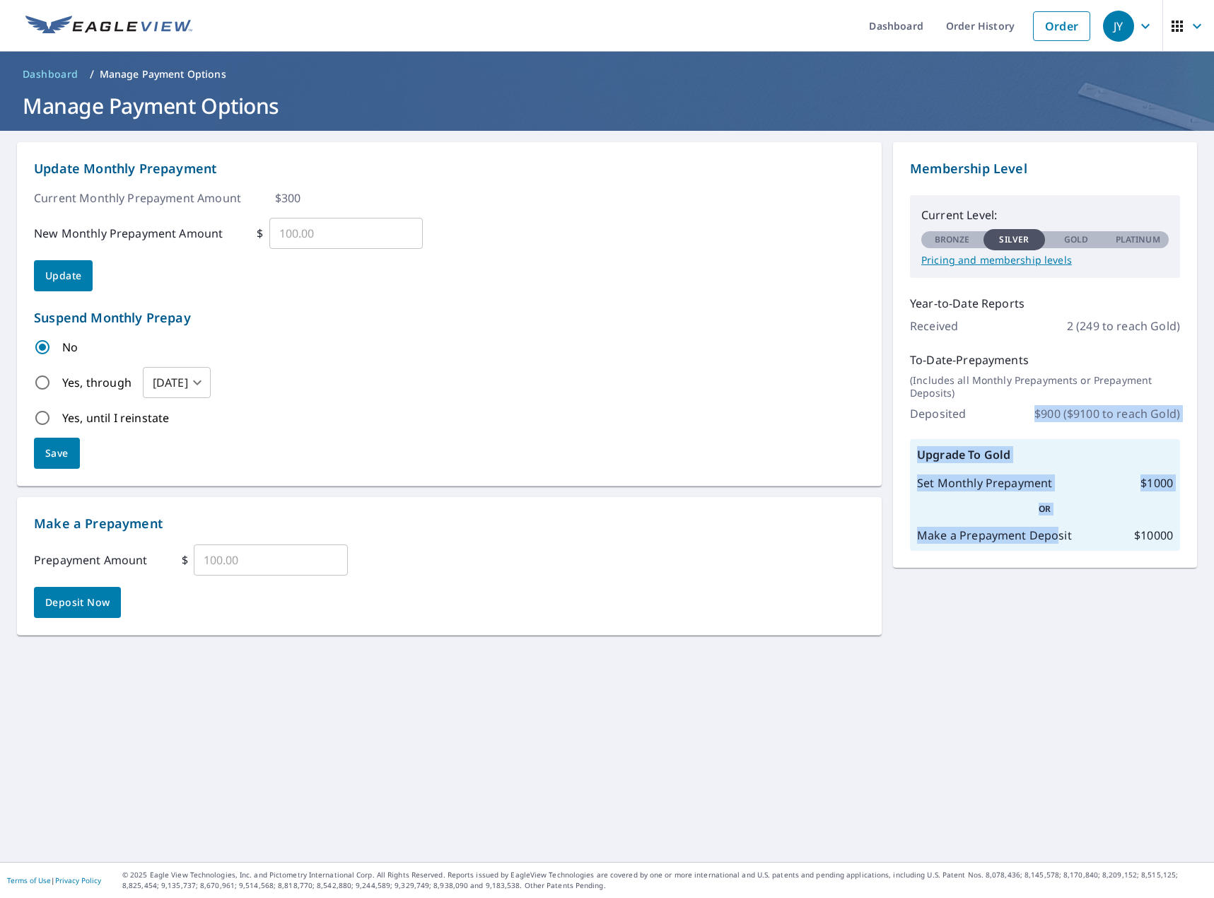
drag, startPoint x: 1014, startPoint y: 429, endPoint x: 1044, endPoint y: 525, distance: 100.0
click at [1044, 525] on div "Membership Level Current Level: Bronze Silver Gold Platinum Silver Pricing and …" at bounding box center [1045, 355] width 304 height 426
click at [1082, 572] on div "Update Monthly Prepayment Current Monthly Prepayment Amount $ 300 New Monthly P…" at bounding box center [607, 496] width 1214 height 731
click at [1012, 246] on div "Silver" at bounding box center [1014, 239] width 62 height 21
click at [1017, 261] on p "Pricing and membership levels" at bounding box center [1044, 260] width 247 height 13
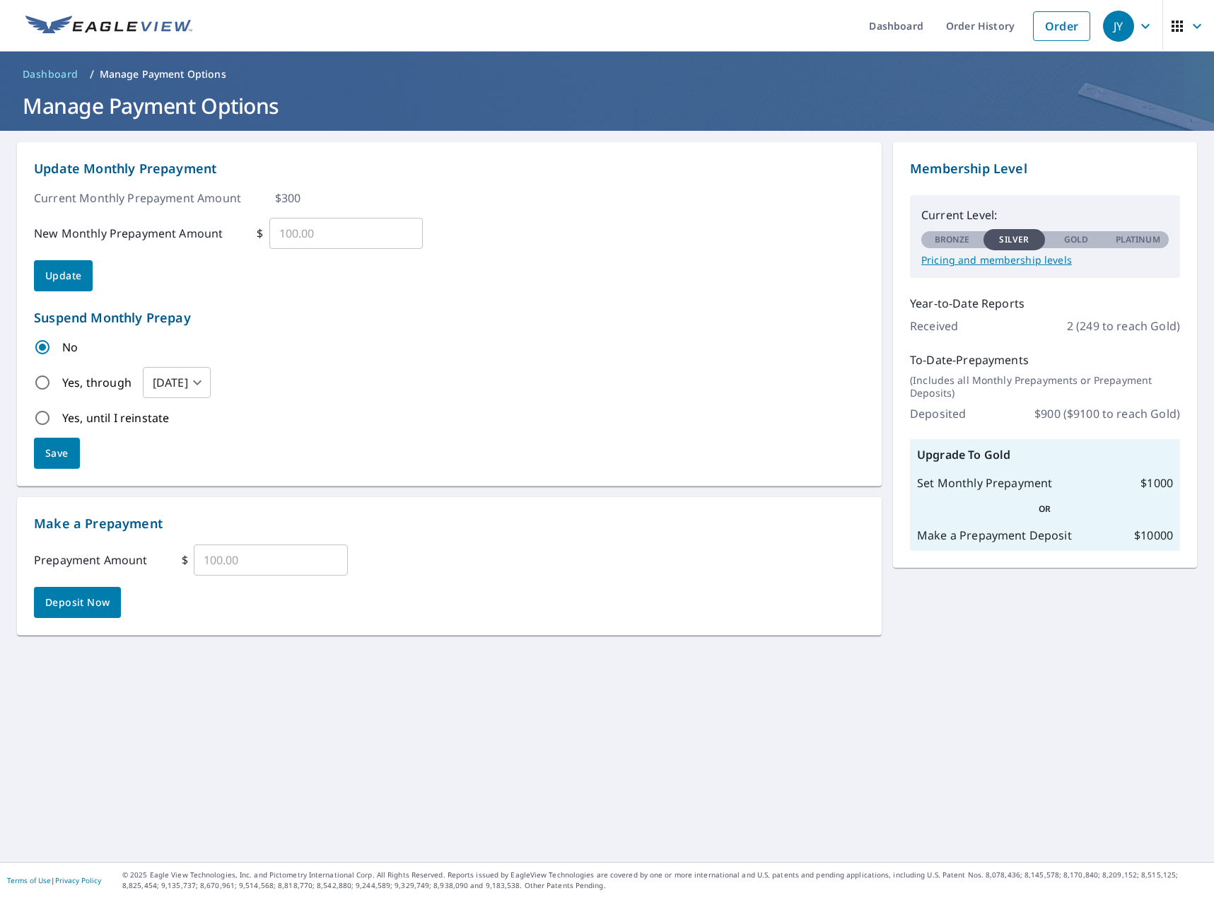
click at [1137, 28] on icon "button" at bounding box center [1145, 26] width 17 height 17
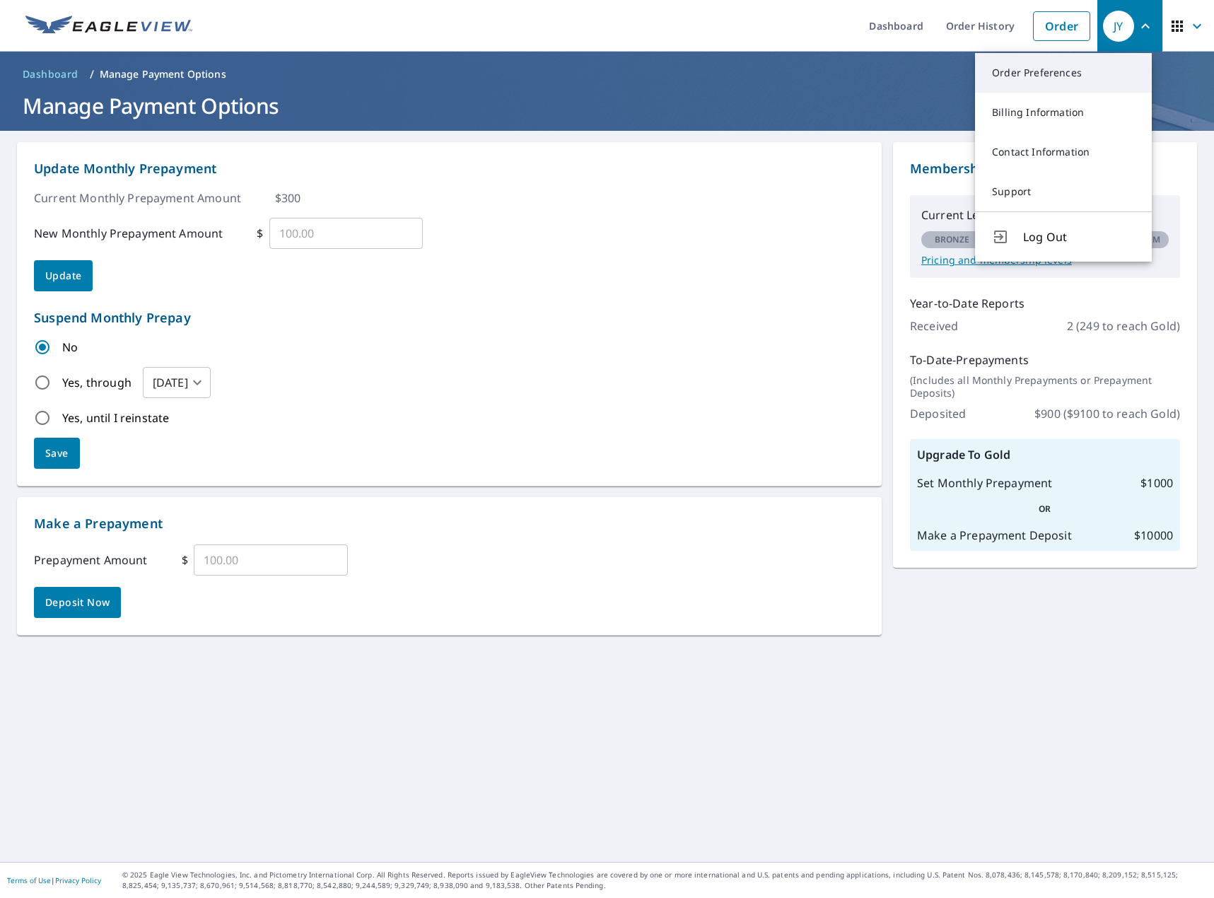
click at [1105, 65] on link "Order Preferences" at bounding box center [1063, 73] width 177 height 40
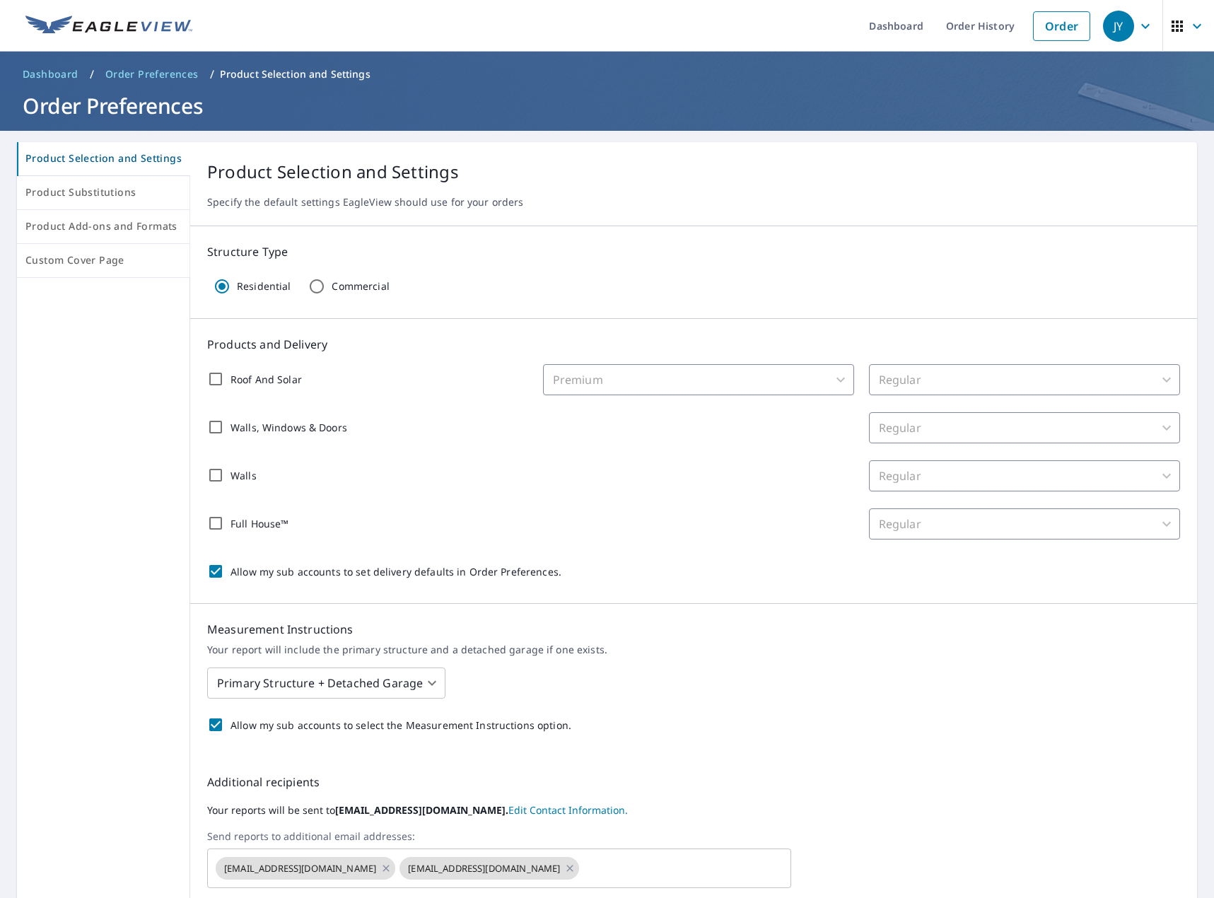
click at [1137, 21] on icon "button" at bounding box center [1145, 26] width 17 height 17
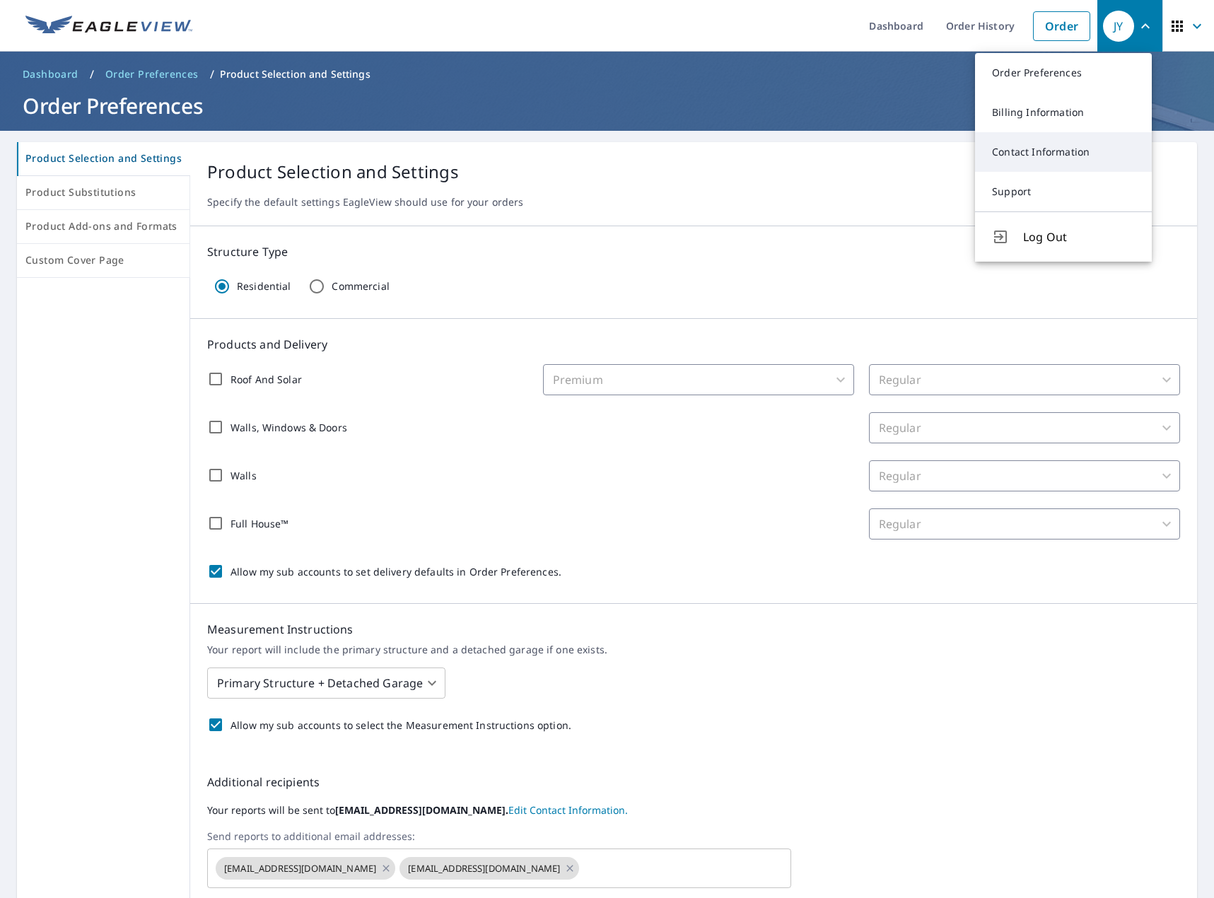
click at [1063, 154] on link "Contact Information" at bounding box center [1063, 152] width 177 height 40
